Goal: Task Accomplishment & Management: Complete application form

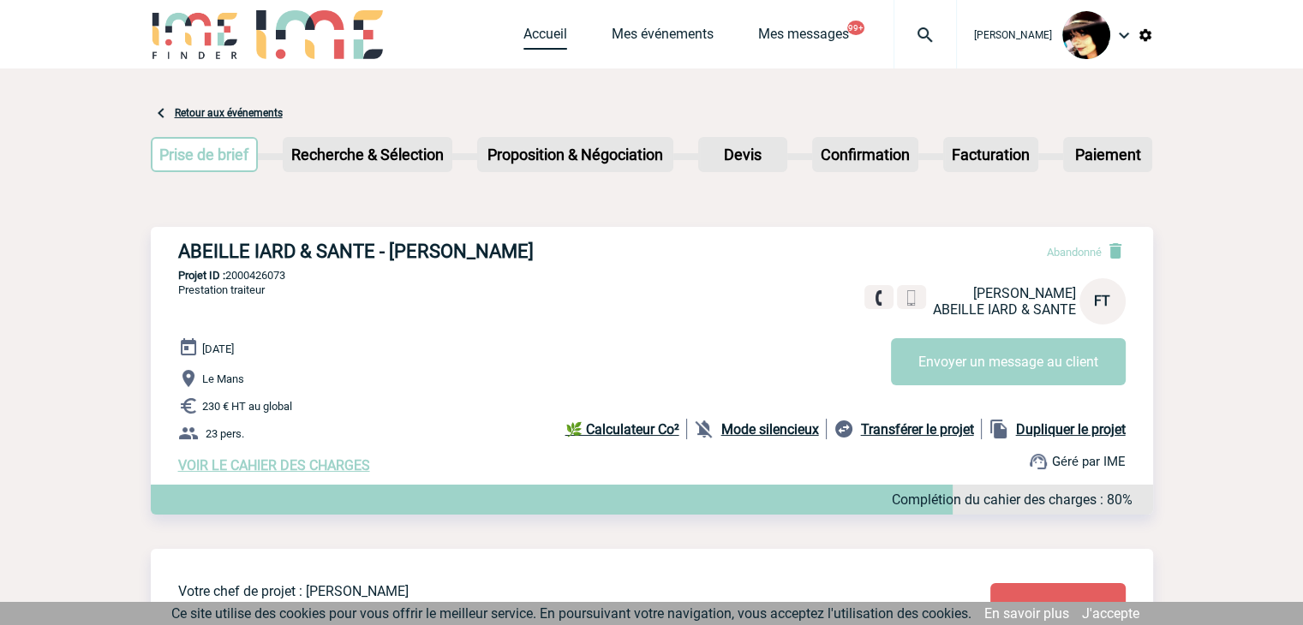
click at [524, 39] on link "Accueil" at bounding box center [546, 38] width 44 height 24
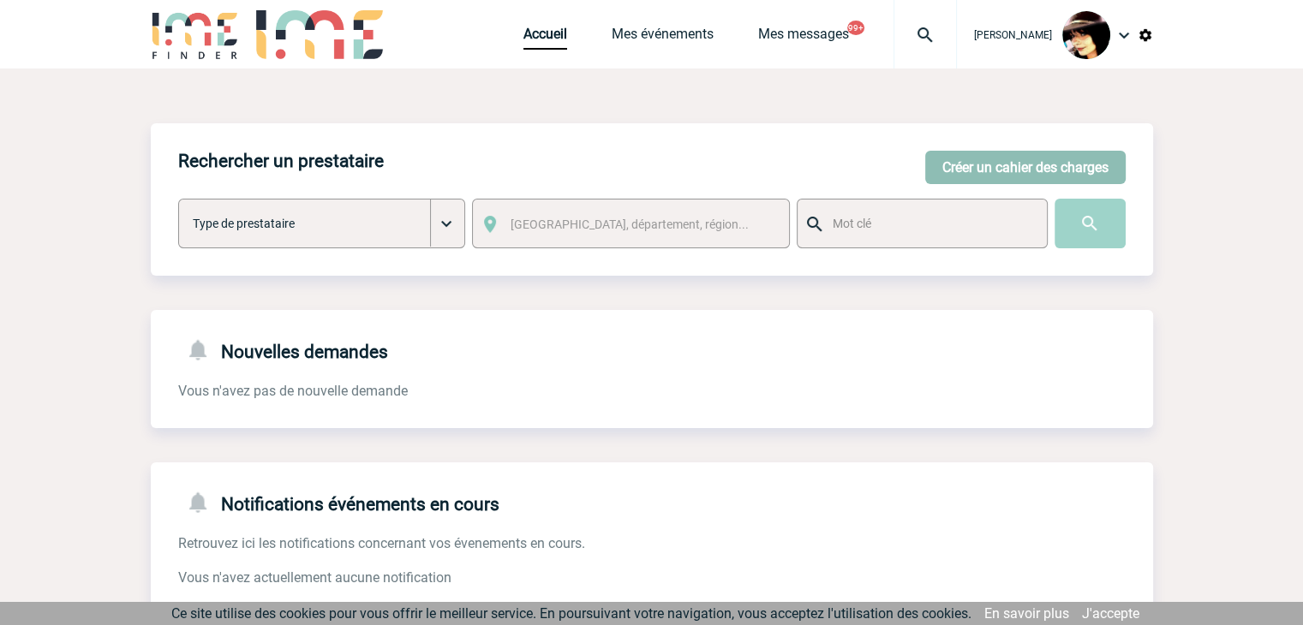
click at [970, 169] on button "Créer un cahier des charges" at bounding box center [1025, 167] width 200 height 33
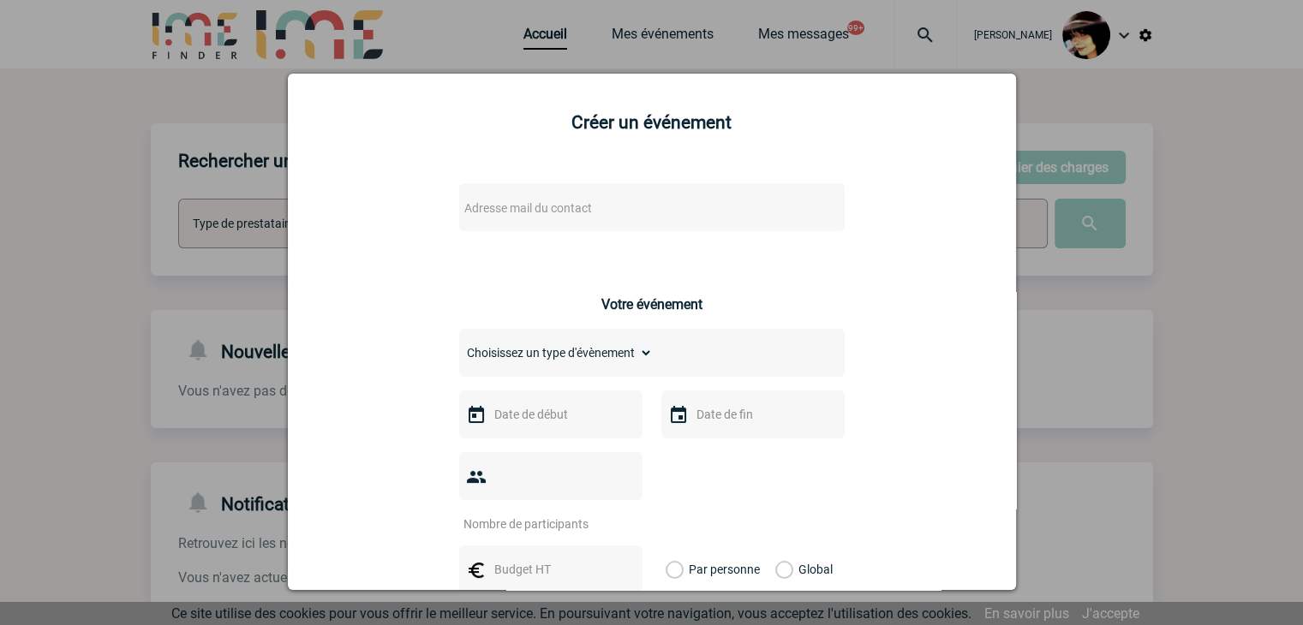
click at [536, 206] on span "Adresse mail du contact" at bounding box center [528, 208] width 128 height 14
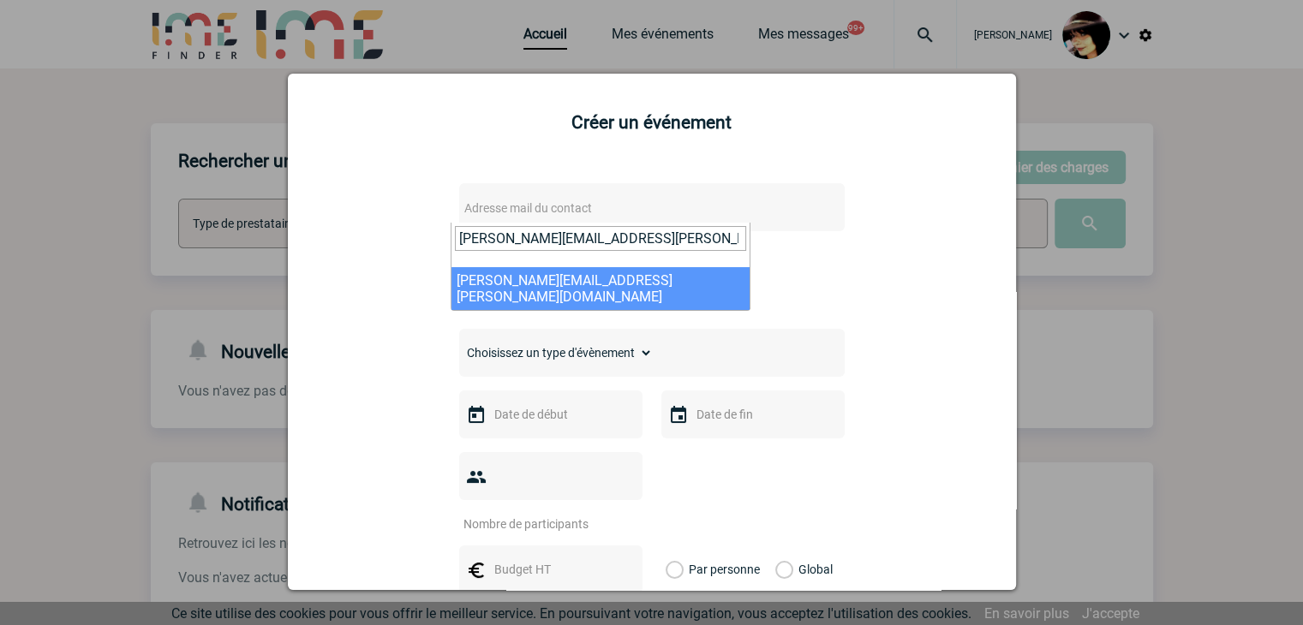
type input "elisabeth.schillaci@rte-france.com"
select select "128393"
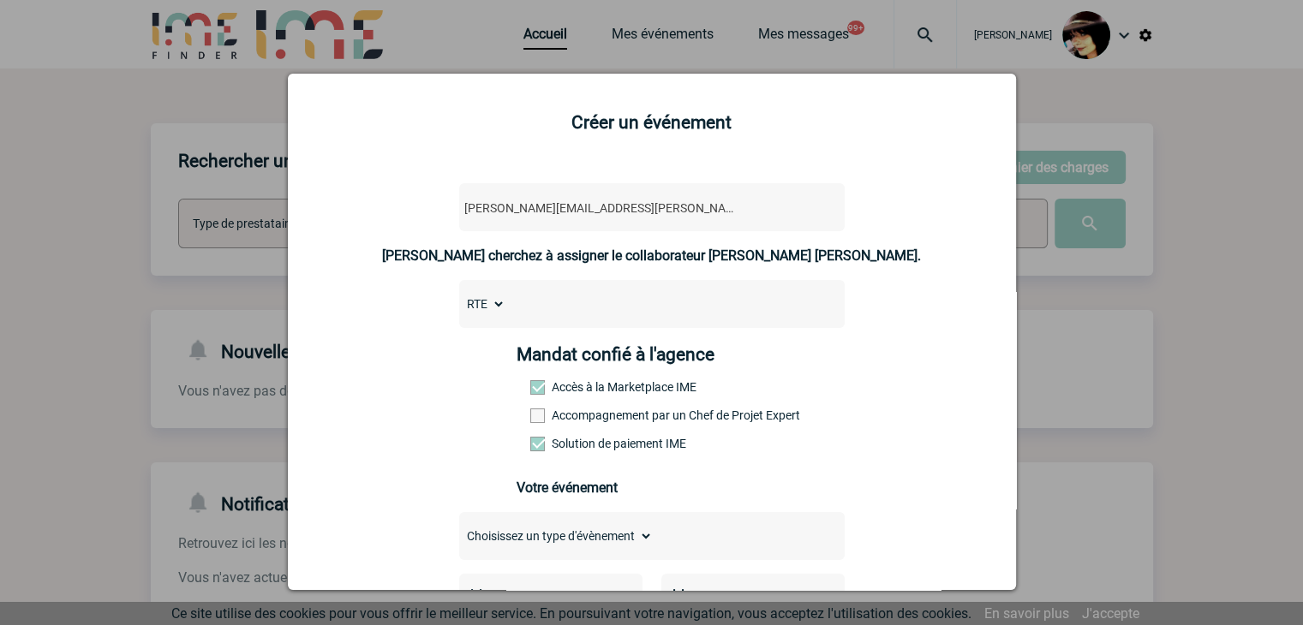
click at [531, 423] on span at bounding box center [537, 416] width 15 height 15
click at [0, 0] on input "Accompagnement par un Chef de Projet Expert" at bounding box center [0, 0] width 0 height 0
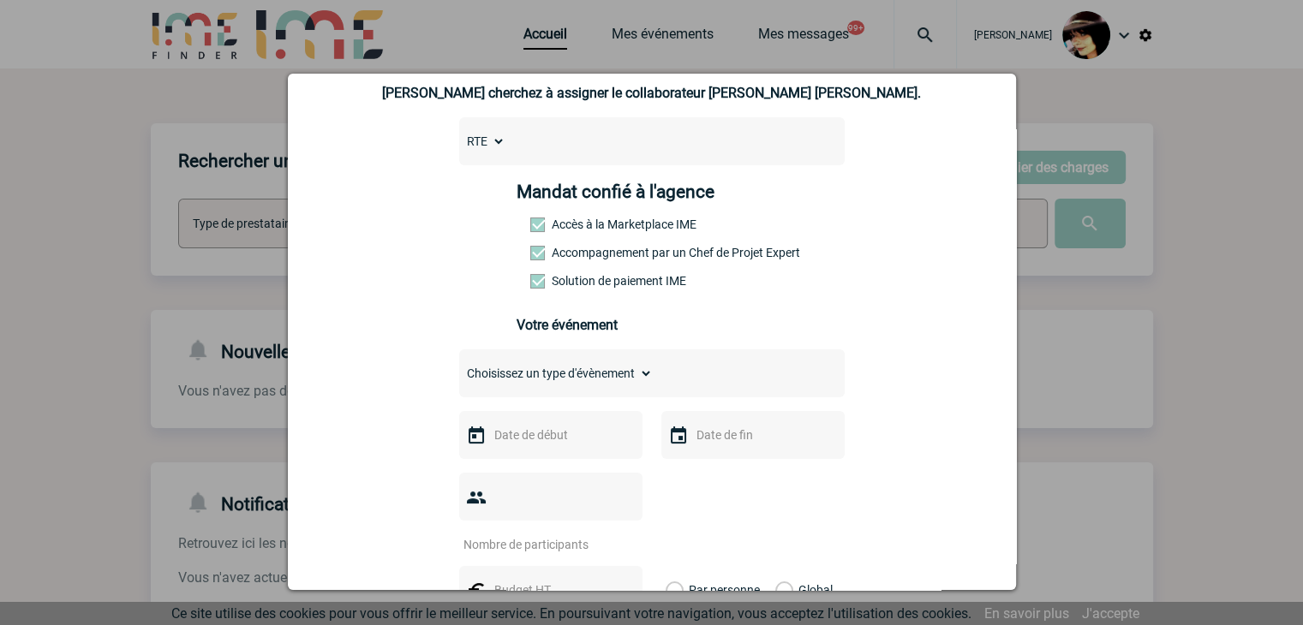
scroll to position [171, 0]
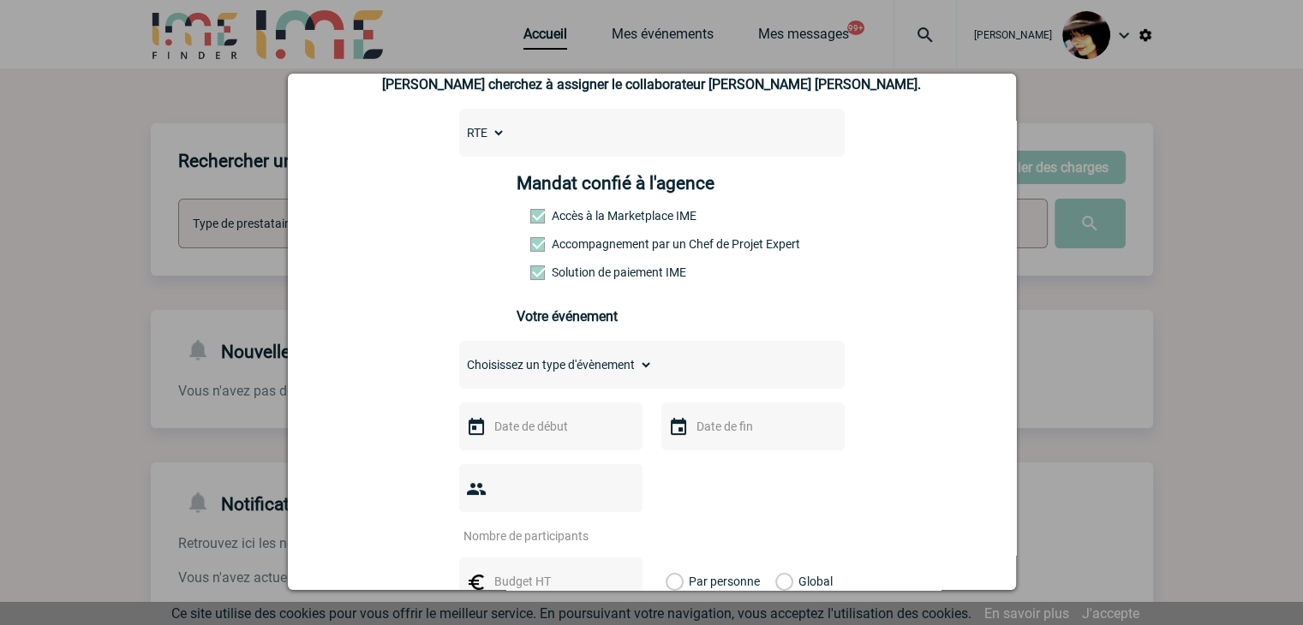
click at [496, 377] on select "Choisissez un type d'évènement Séminaire avec nuitée Séminaire sans nuitée Repa…" at bounding box center [556, 365] width 194 height 24
select select "3"
click at [459, 358] on select "Choisissez un type d'évènement Séminaire avec nuitée Séminaire sans nuitée Repa…" at bounding box center [556, 365] width 194 height 24
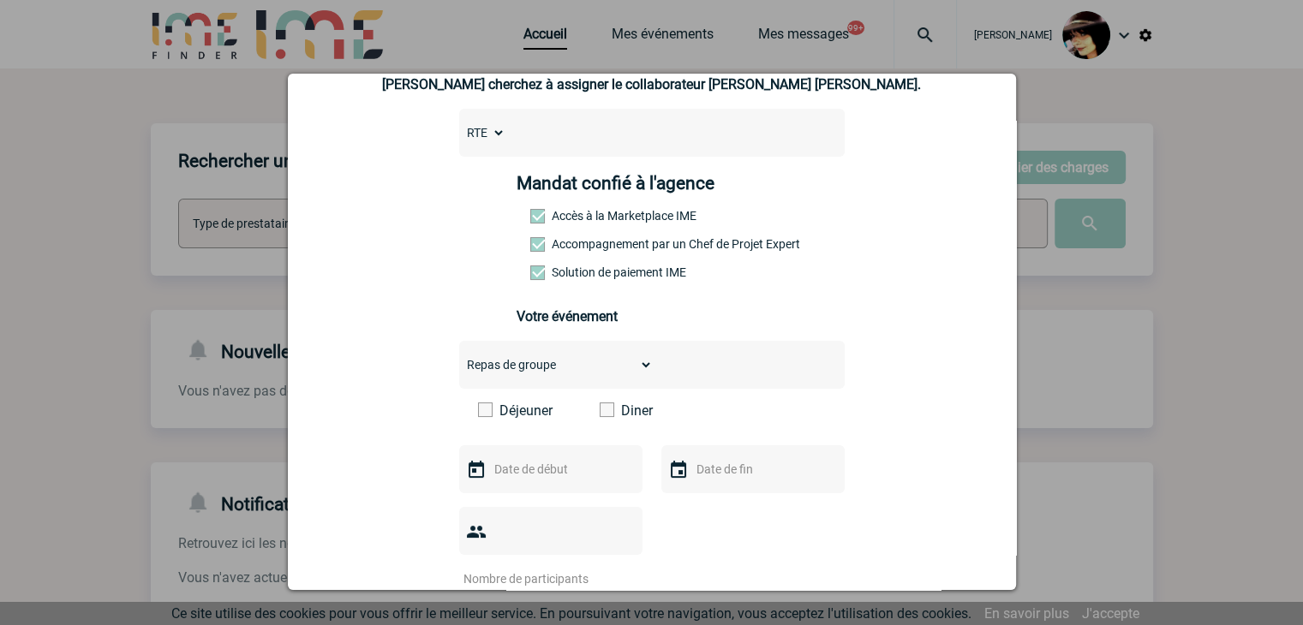
click at [600, 413] on span at bounding box center [607, 410] width 15 height 15
click at [0, 0] on input "Diner" at bounding box center [0, 0] width 0 height 0
click at [1200, 213] on div at bounding box center [651, 312] width 1303 height 625
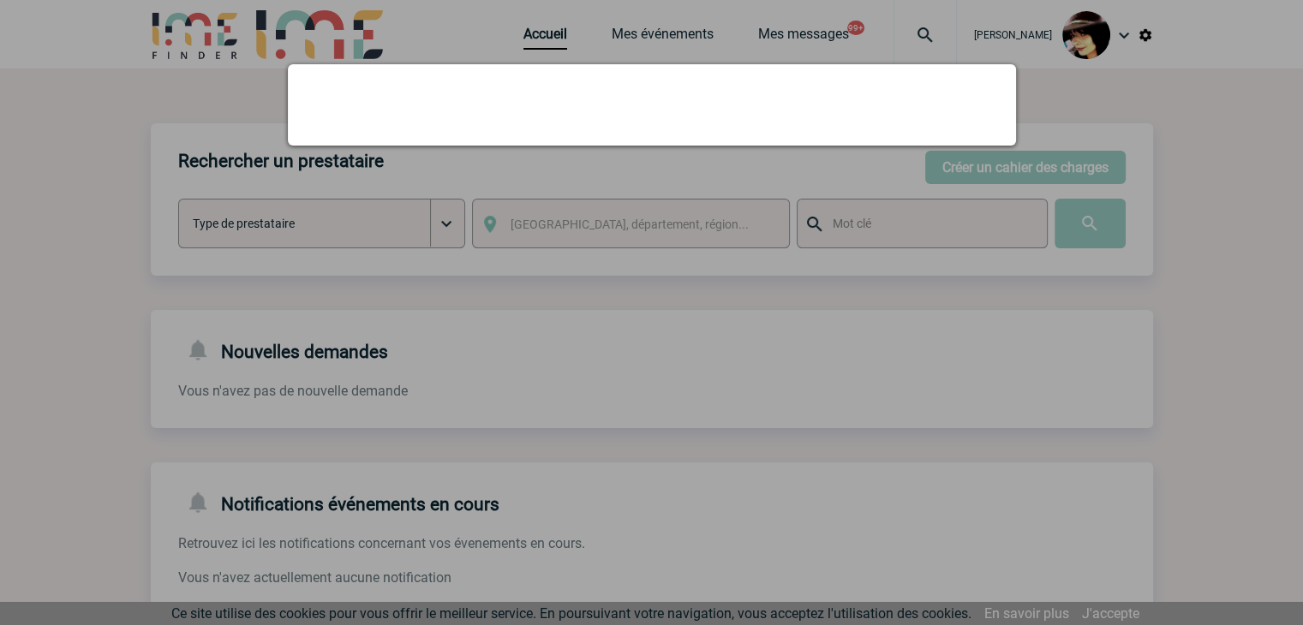
scroll to position [0, 0]
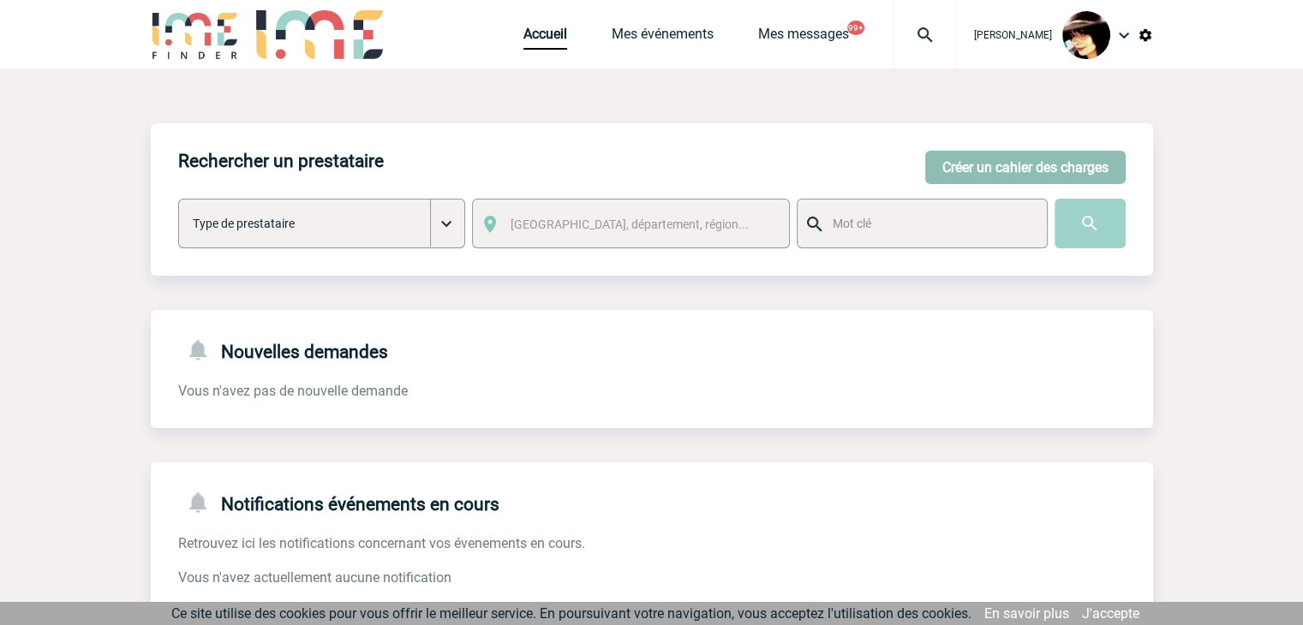
click at [981, 166] on button "Créer un cahier des charges" at bounding box center [1025, 167] width 200 height 33
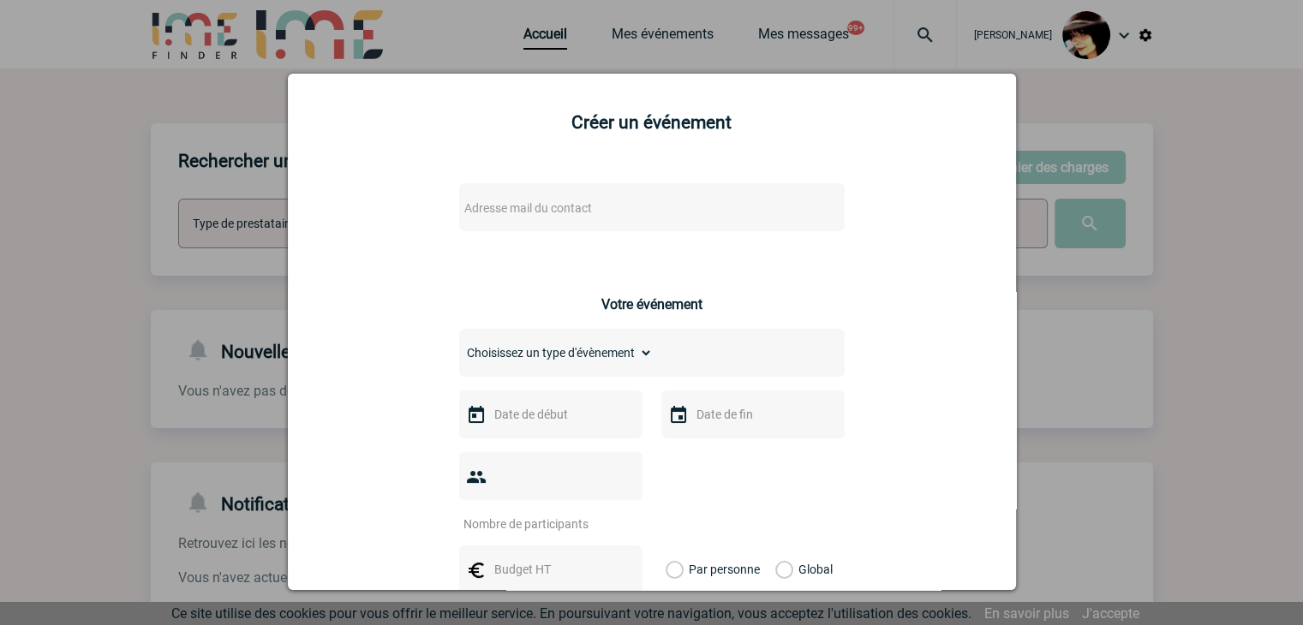
click at [518, 196] on div "Adresse mail du contact" at bounding box center [652, 207] width 386 height 48
click at [518, 209] on span "Adresse mail du contact" at bounding box center [528, 208] width 128 height 14
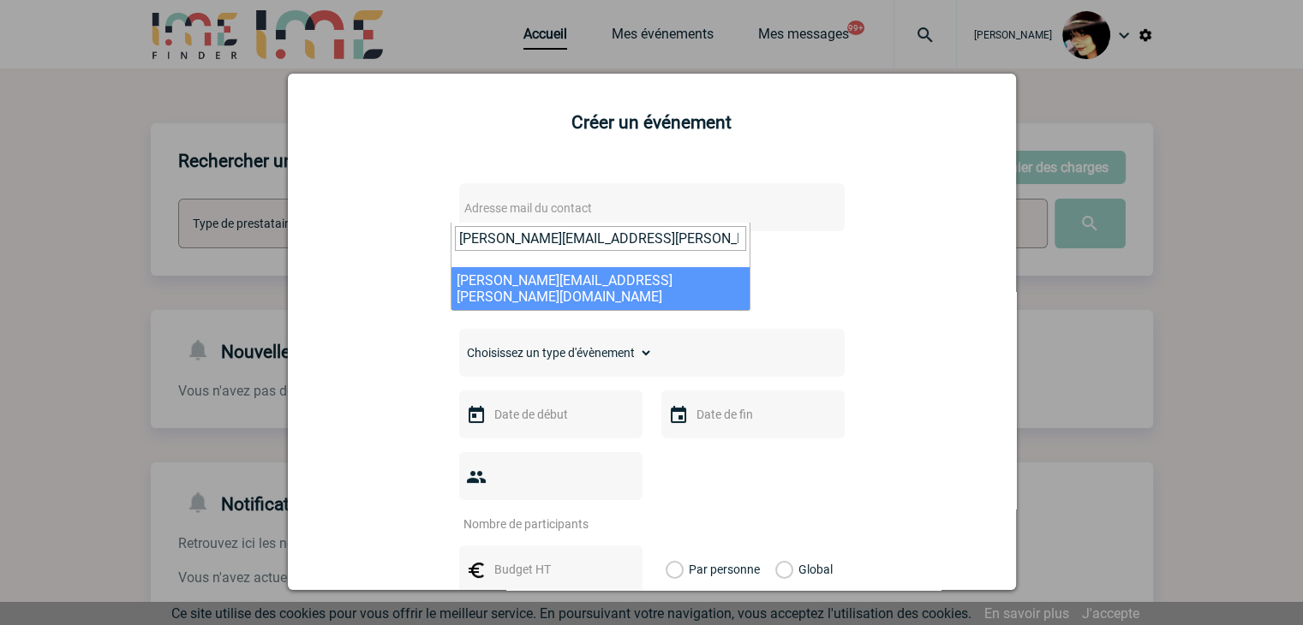
type input "elisabeth.schillaci@rte-france.com"
drag, startPoint x: 516, startPoint y: 277, endPoint x: 543, endPoint y: 302, distance: 37.0
select select "128393"
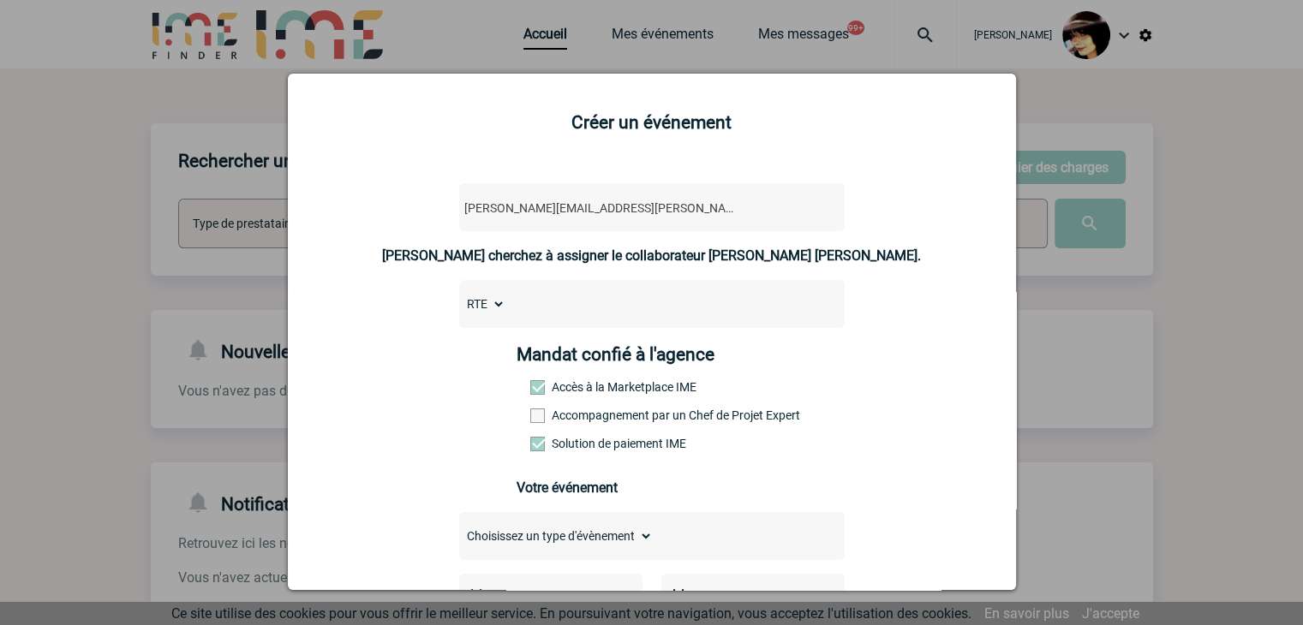
click at [531, 417] on span at bounding box center [537, 416] width 15 height 15
click at [0, 0] on input "Accompagnement par un Chef de Projet Expert" at bounding box center [0, 0] width 0 height 0
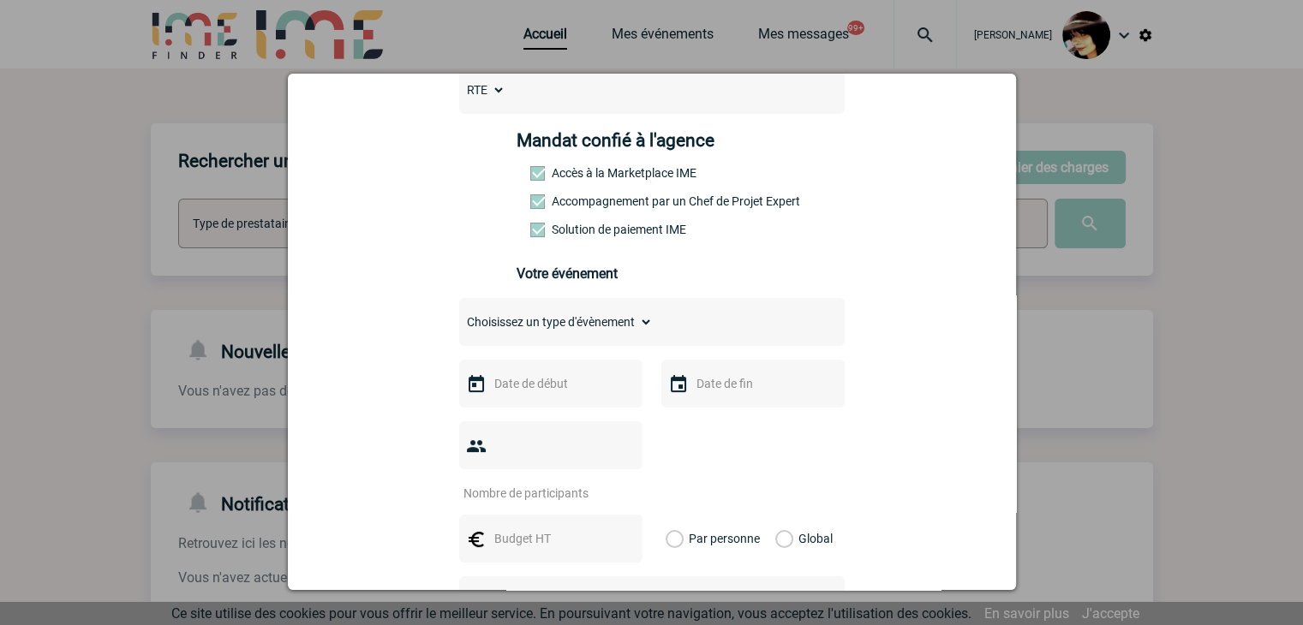
scroll to position [257, 0]
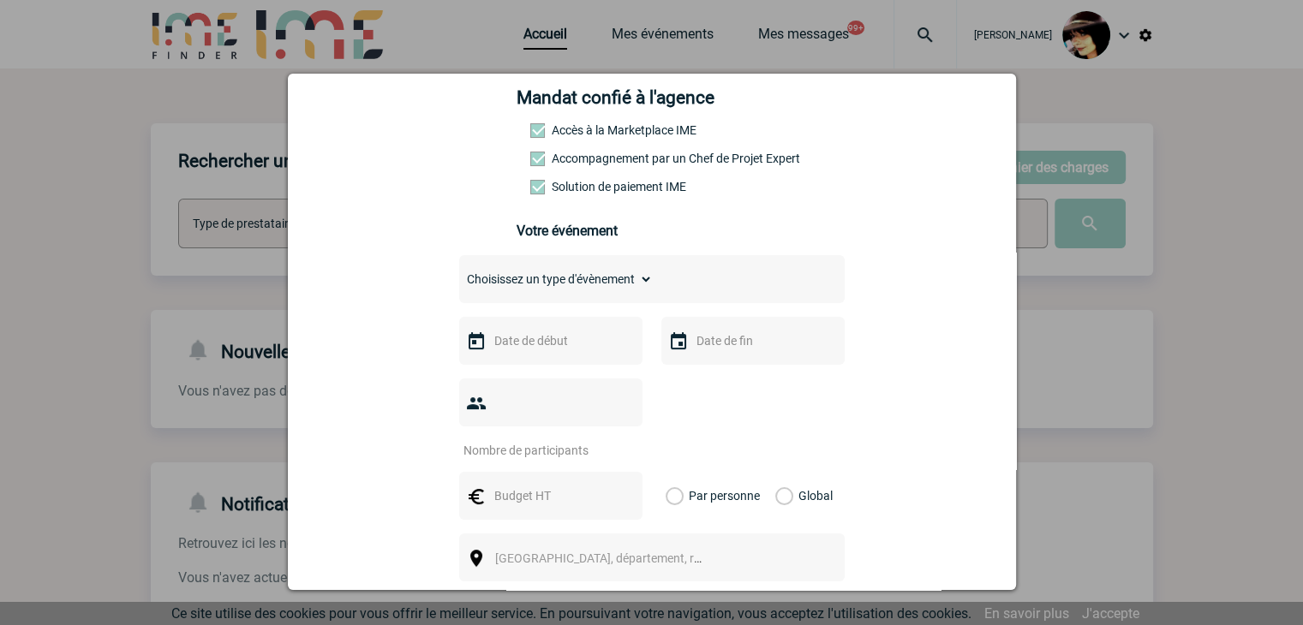
click at [552, 290] on select "Choisissez un type d'évènement Séminaire avec nuitée Séminaire sans nuitée Repa…" at bounding box center [556, 279] width 194 height 24
select select "3"
click at [459, 272] on select "Choisissez un type d'évènement Séminaire avec nuitée Séminaire sans nuitée Repa…" at bounding box center [556, 279] width 194 height 24
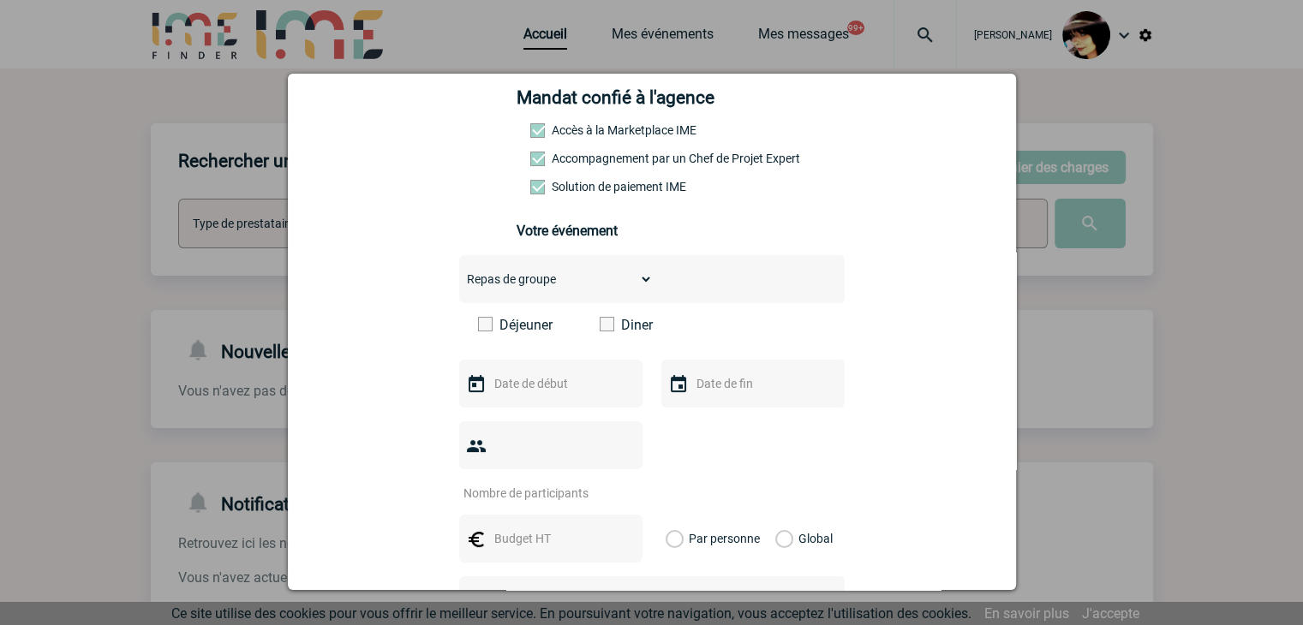
click at [606, 328] on span at bounding box center [607, 324] width 15 height 15
click at [0, 0] on input "Diner" at bounding box center [0, 0] width 0 height 0
click at [512, 386] on input "text" at bounding box center [549, 384] width 118 height 22
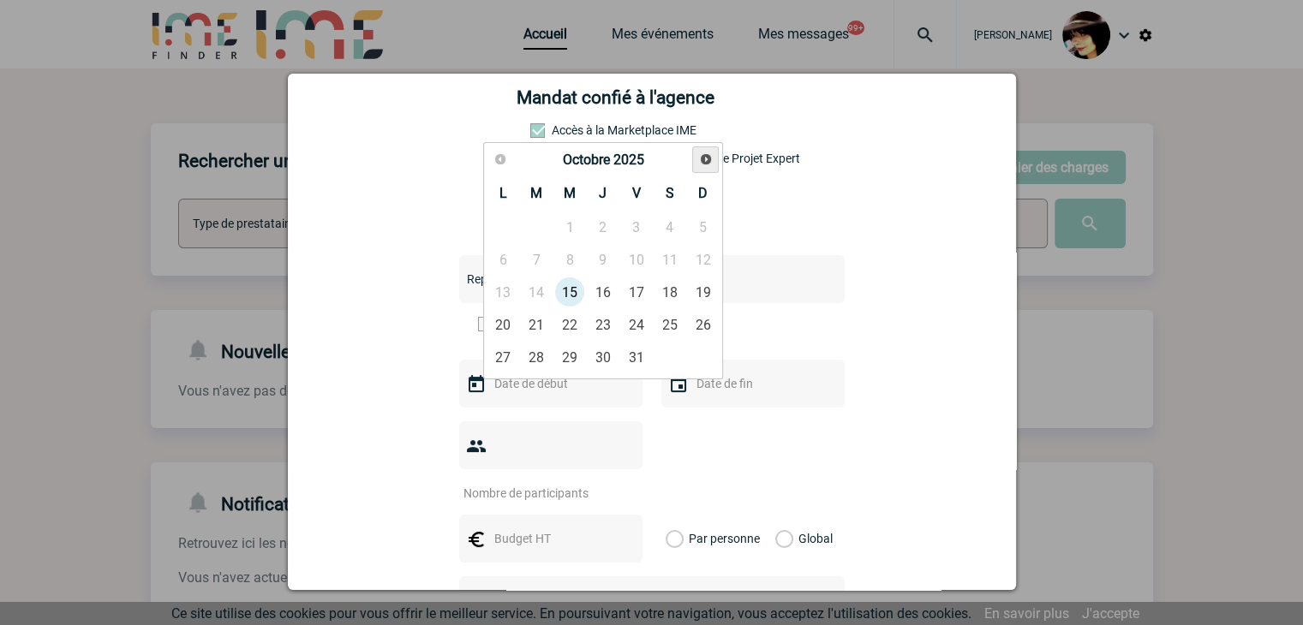
click at [707, 164] on span "Suivant" at bounding box center [706, 160] width 14 height 14
click at [539, 286] on link "16" at bounding box center [537, 292] width 32 height 31
type input "16-12-2025"
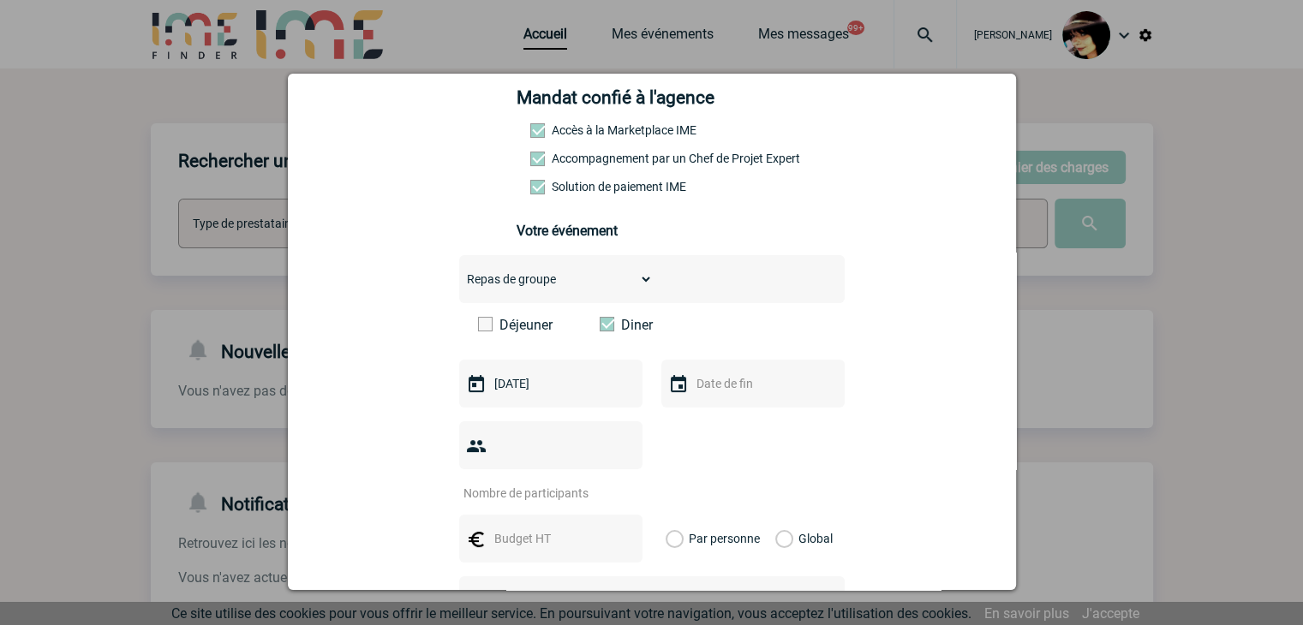
scroll to position [343, 0]
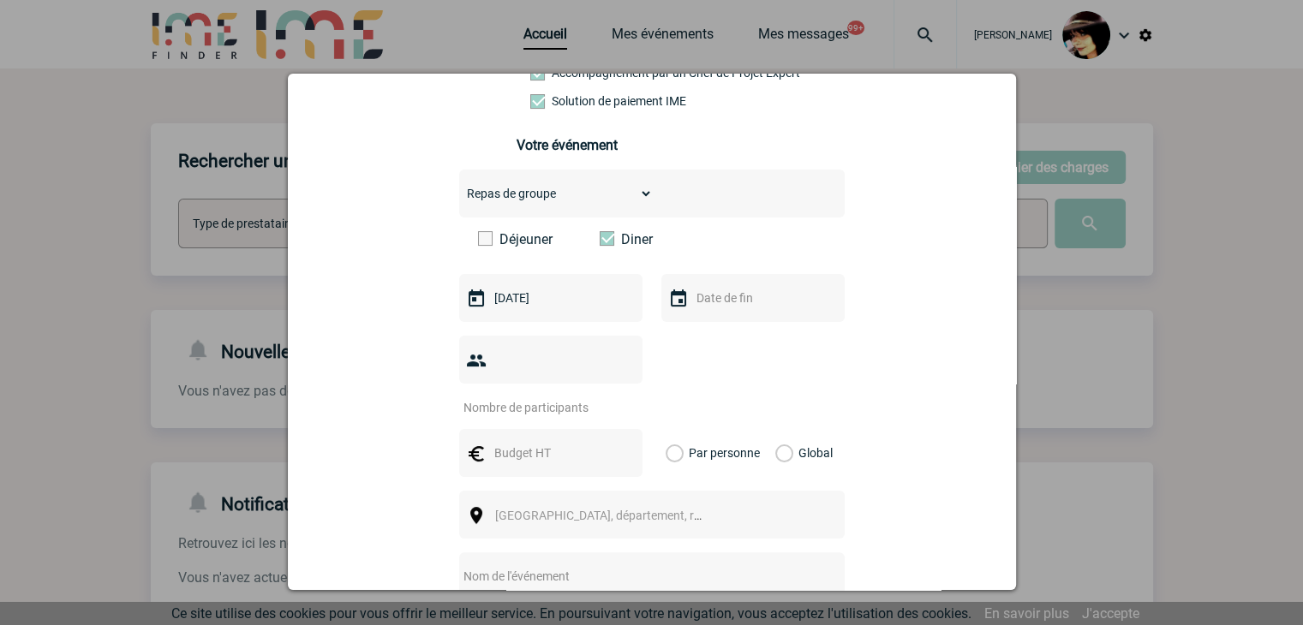
click at [524, 397] on input "number" at bounding box center [539, 408] width 161 height 22
type input "80"
click at [535, 442] on input "text" at bounding box center [549, 453] width 118 height 22
type input "8000"
click at [780, 429] on label "Global" at bounding box center [780, 453] width 11 height 48
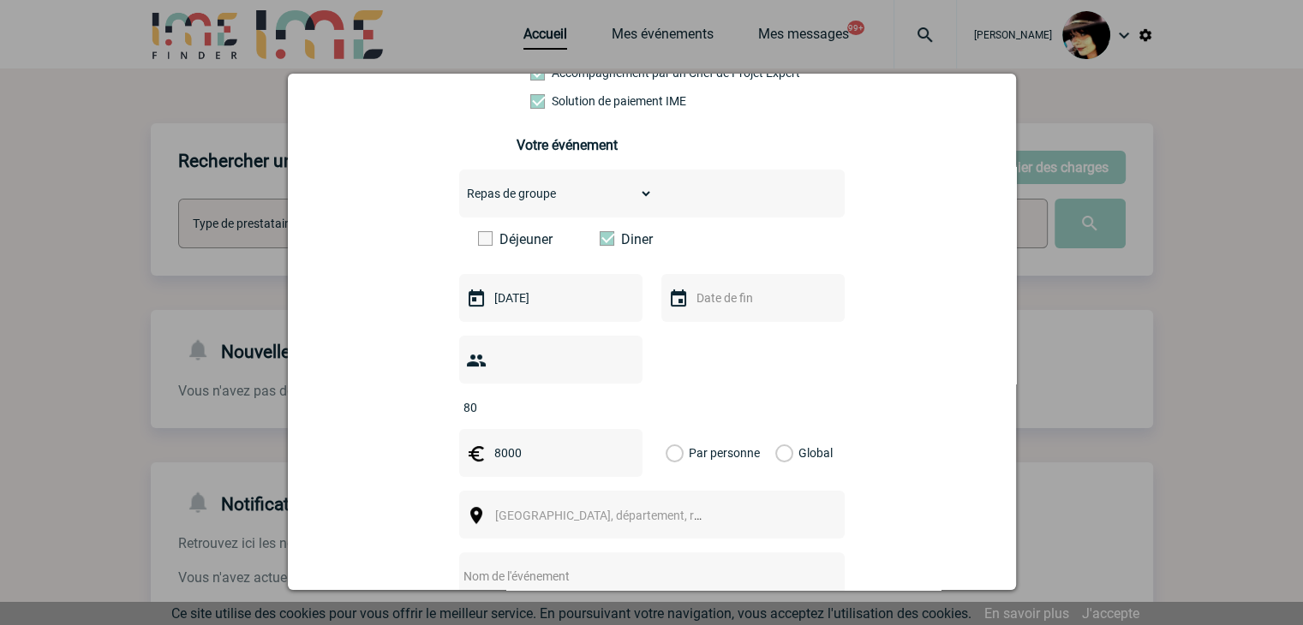
click at [0, 0] on input "Global" at bounding box center [0, 0] width 0 height 0
click at [567, 509] on span "[GEOGRAPHIC_DATA], département, région..." at bounding box center [614, 516] width 238 height 14
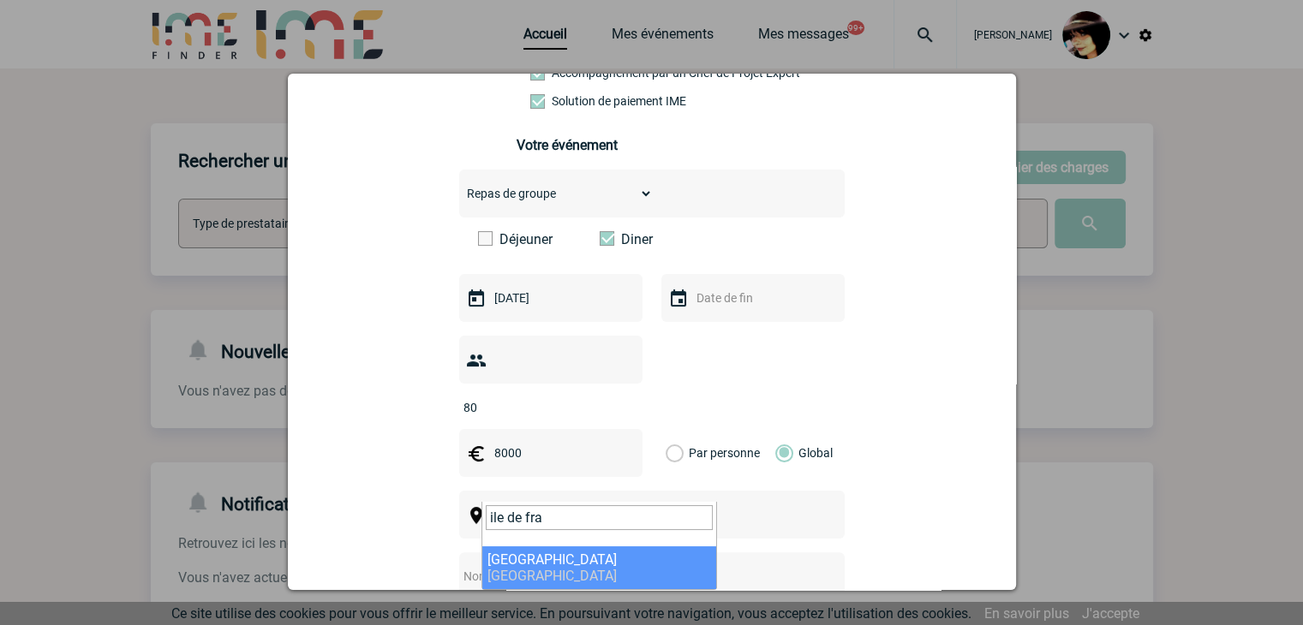
type input "ile de fra"
drag, startPoint x: 553, startPoint y: 563, endPoint x: 568, endPoint y: 557, distance: 16.5
select select "2"
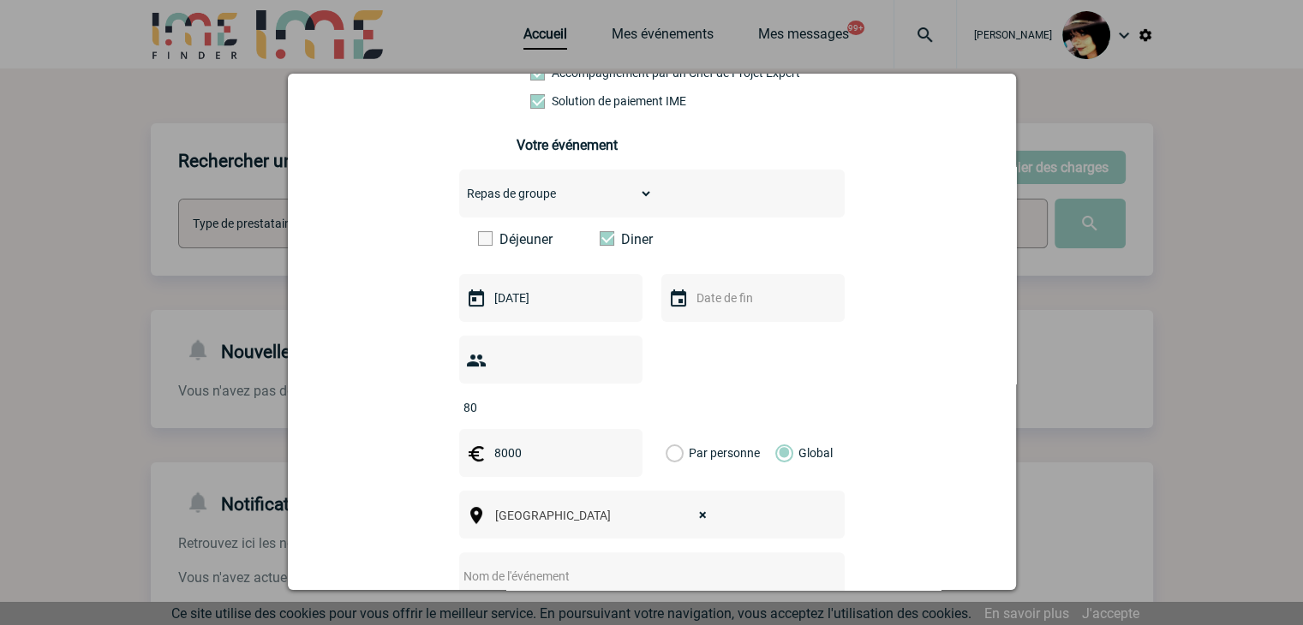
click at [531, 566] on input "text" at bounding box center [629, 577] width 340 height 22
paste input "16 décembre journée séminaire"
type input "16 décembre journée séminaire"
click at [520, 202] on select "Choisissez un type d'évènement Séminaire avec nuitée Séminaire sans nuitée Repa…" at bounding box center [556, 194] width 194 height 24
select select "2"
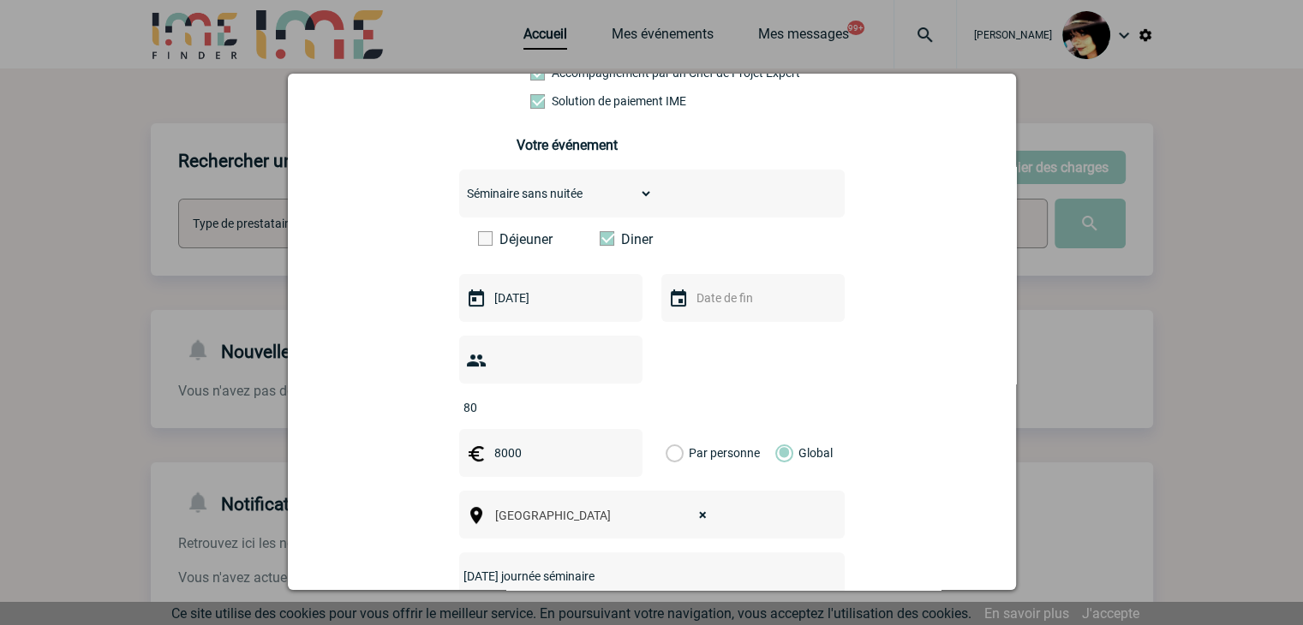
click at [459, 187] on select "Choisissez un type d'évènement Séminaire avec nuitée Séminaire sans nuitée Repa…" at bounding box center [556, 194] width 194 height 24
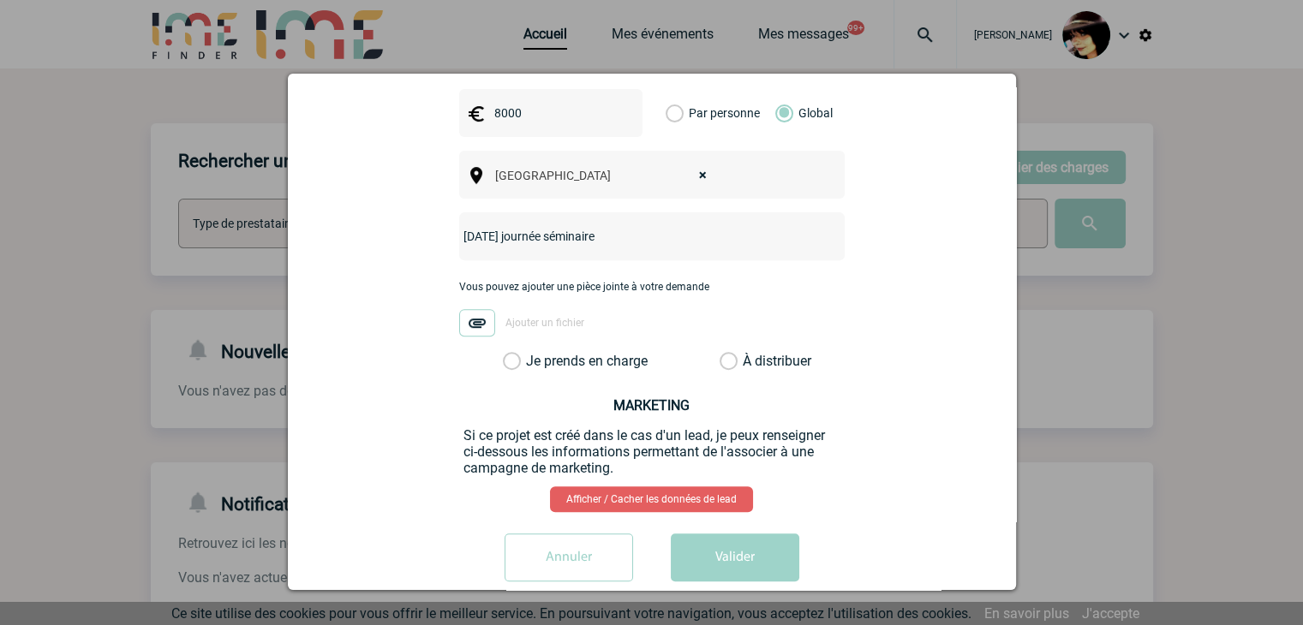
scroll to position [644, 0]
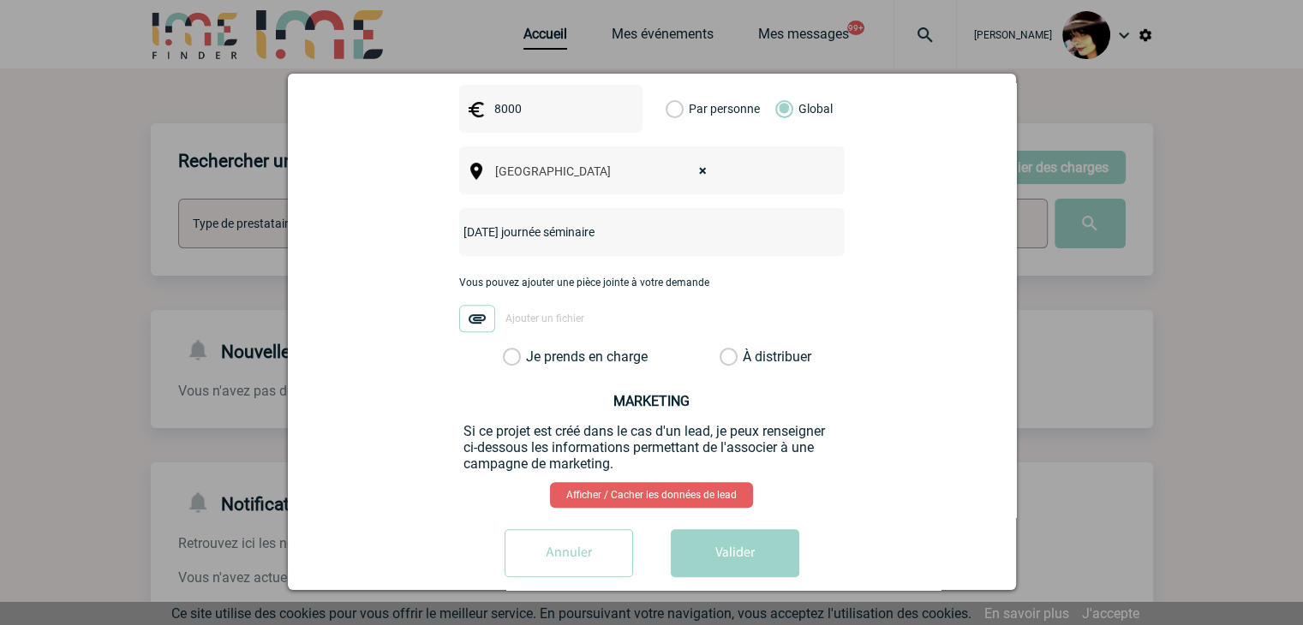
drag, startPoint x: 720, startPoint y: 330, endPoint x: 720, endPoint y: 340, distance: 10.3
click at [720, 349] on label "À distribuer" at bounding box center [729, 357] width 18 height 17
click at [0, 0] on input "À distribuer" at bounding box center [0, 0] width 0 height 0
click at [754, 530] on button "Valider" at bounding box center [735, 554] width 129 height 48
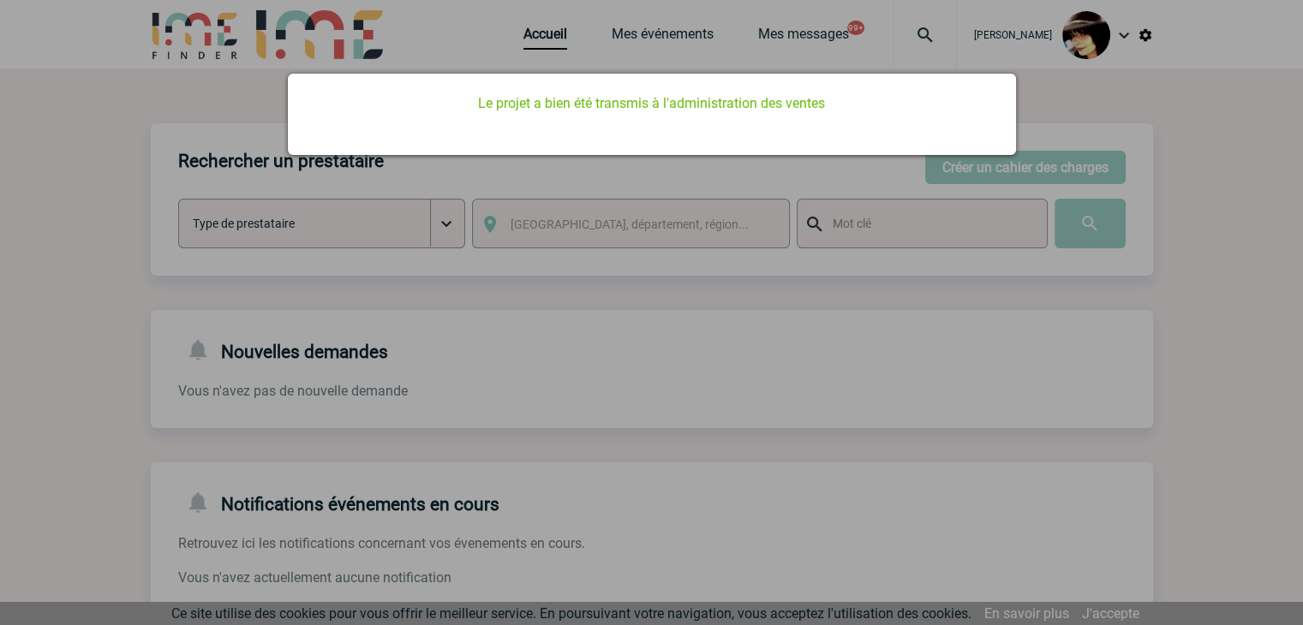
scroll to position [0, 0]
click at [753, 523] on div at bounding box center [651, 312] width 1303 height 625
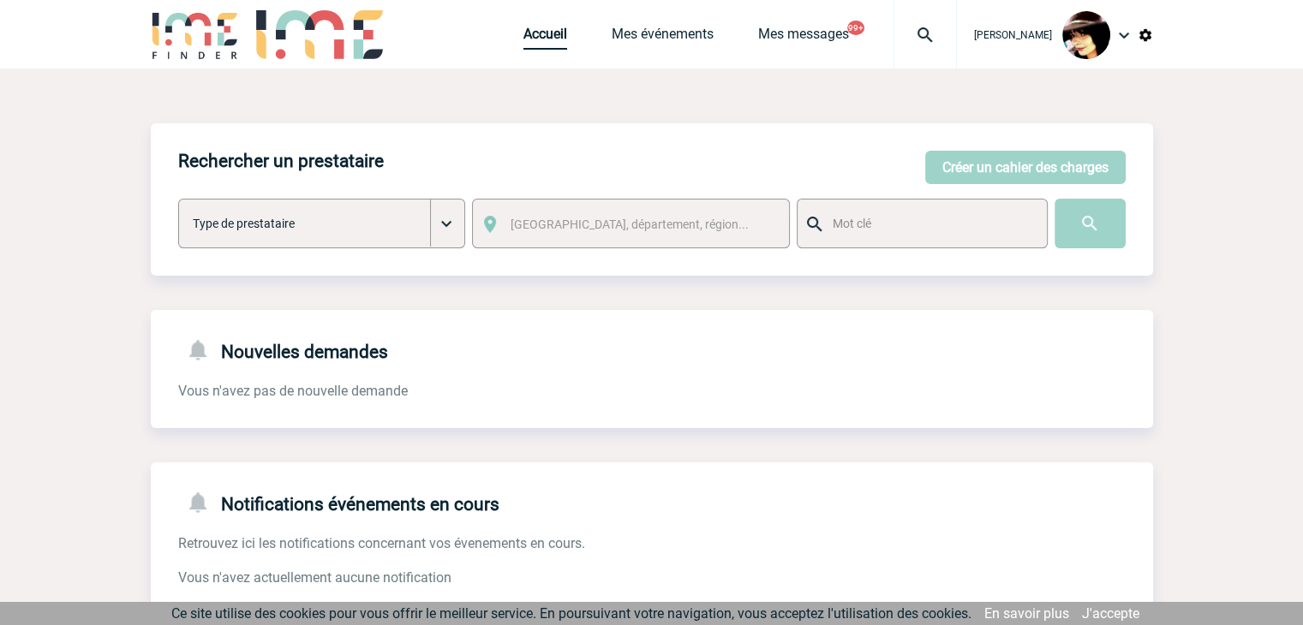
click at [530, 40] on link "Accueil" at bounding box center [546, 38] width 44 height 24
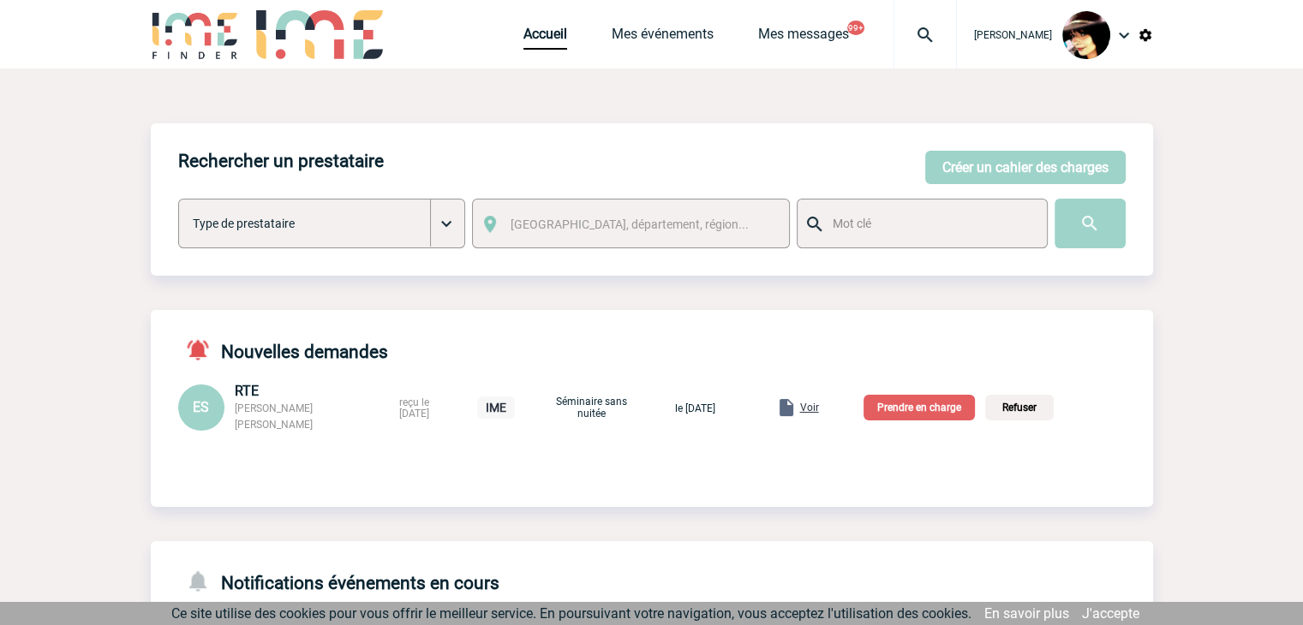
click at [819, 412] on span "Voir" at bounding box center [809, 408] width 19 height 12
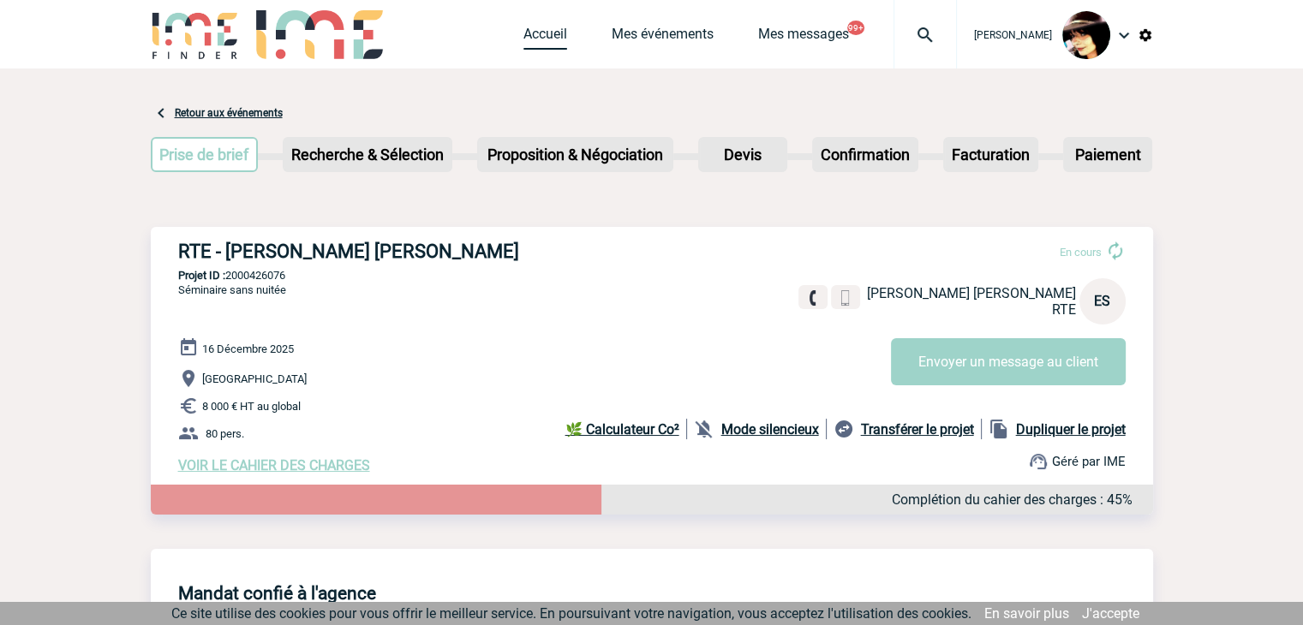
click at [531, 45] on link "Accueil" at bounding box center [546, 38] width 44 height 24
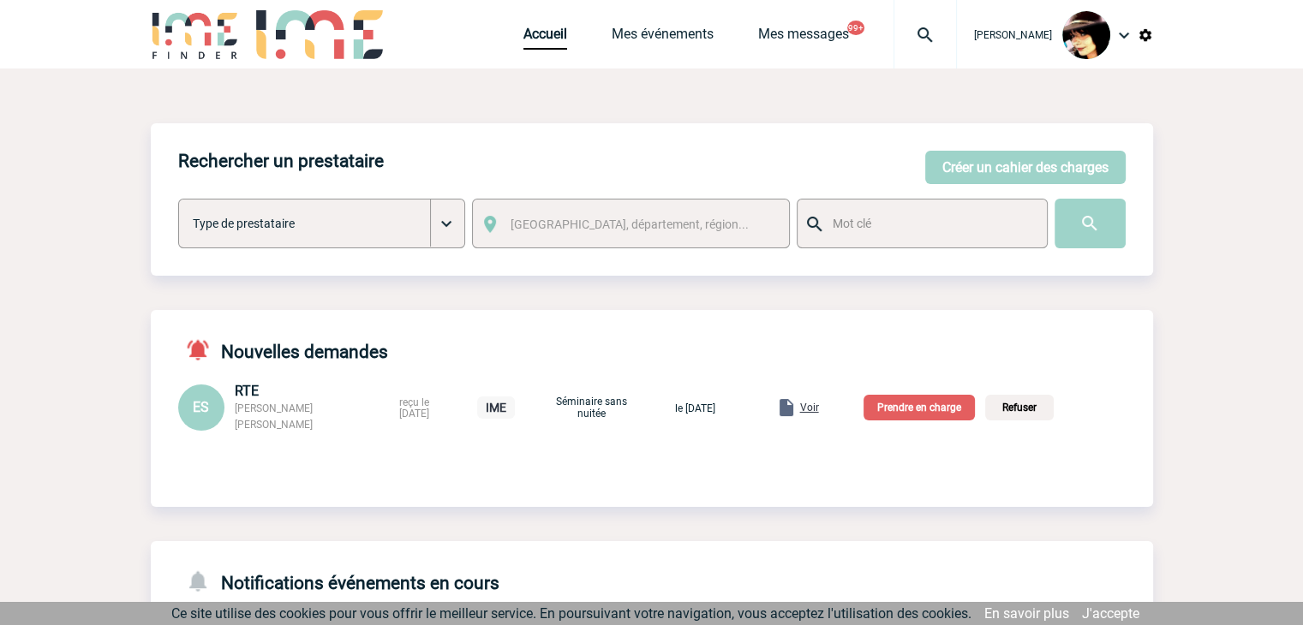
click at [926, 410] on p "Prendre en charge" at bounding box center [919, 408] width 111 height 26
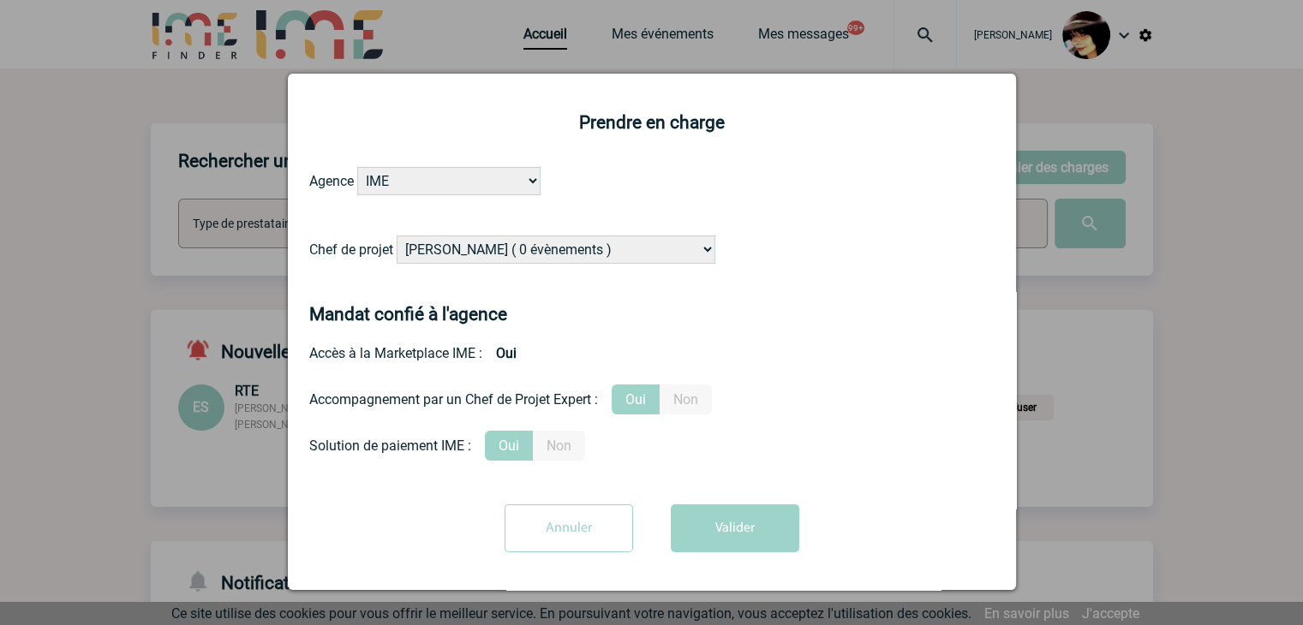
click at [561, 254] on select "[PERSON_NAME] ( 0 évènements ) [PERSON_NAME] ( 200 évènements ) [PERSON_NAME] (…" at bounding box center [556, 250] width 319 height 28
select select "131612"
click at [559, 237] on select "[PERSON_NAME] ( 0 évènements ) [PERSON_NAME] ( 200 évènements ) [PERSON_NAME] (…" at bounding box center [556, 250] width 319 height 28
click at [708, 530] on button "Valider" at bounding box center [735, 529] width 129 height 48
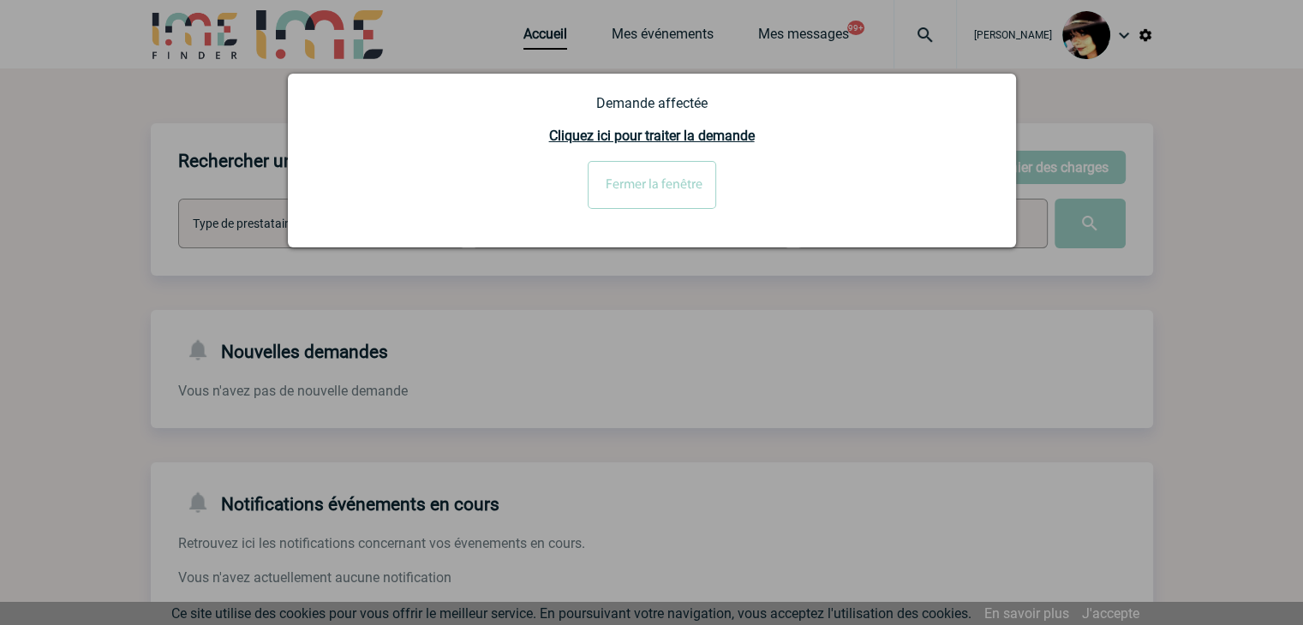
click at [1184, 309] on div at bounding box center [651, 312] width 1303 height 625
